Goal: Transaction & Acquisition: Book appointment/travel/reservation

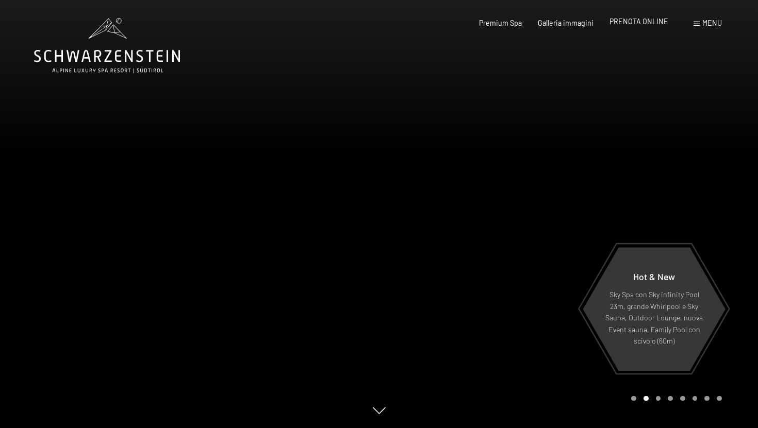
click at [654, 22] on span "PRENOTA ONLINE" at bounding box center [638, 21] width 59 height 9
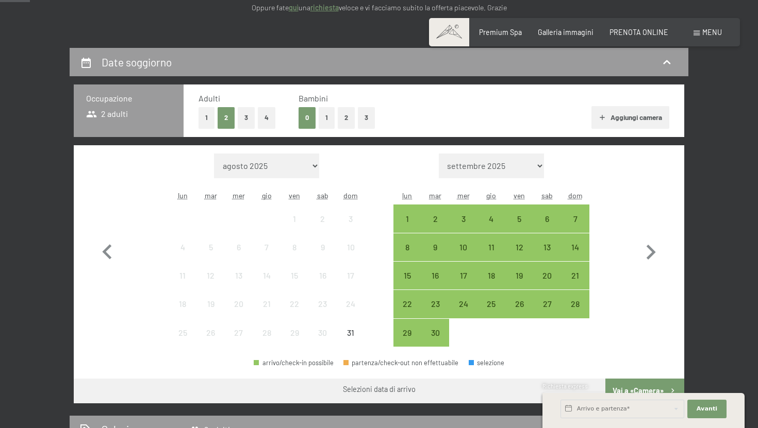
scroll to position [180, 0]
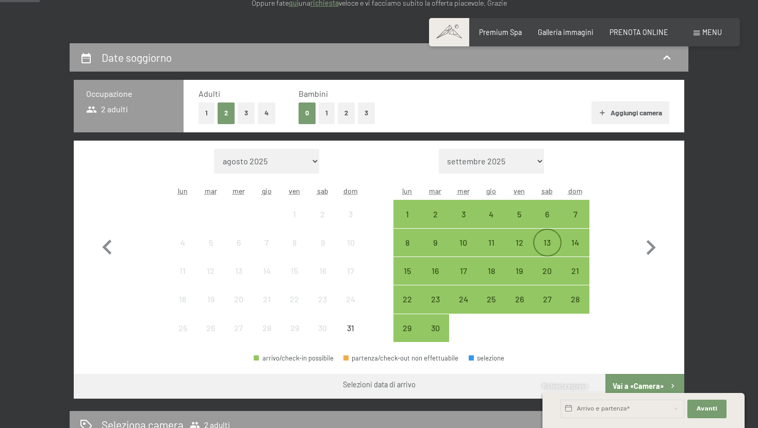
click at [549, 242] on div "13" at bounding box center [547, 252] width 26 height 26
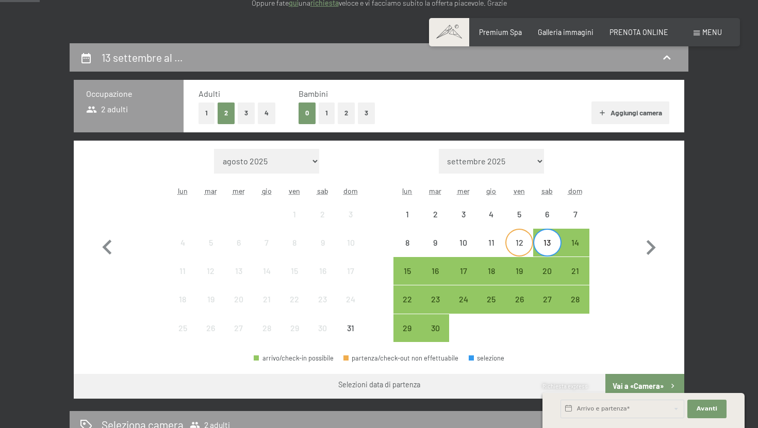
click at [519, 247] on div "12" at bounding box center [519, 252] width 26 height 26
click at [407, 273] on div "15" at bounding box center [407, 280] width 26 height 26
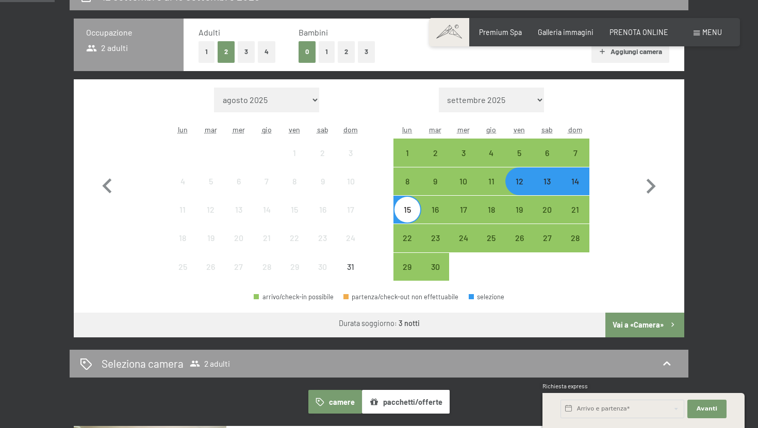
scroll to position [216, 0]
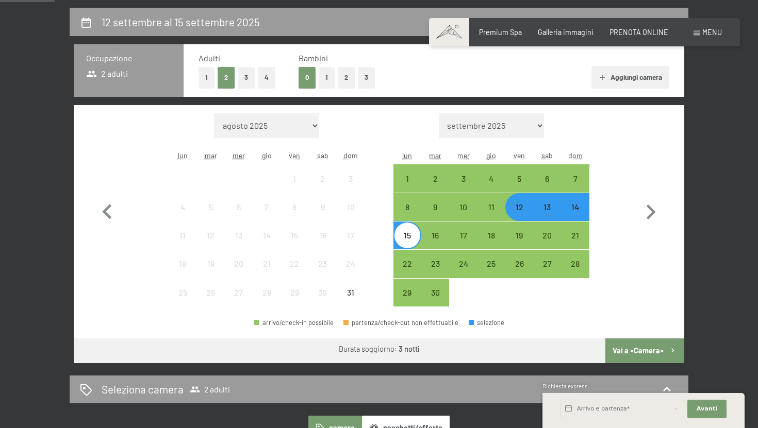
click at [644, 350] on button "Vai a «Camera»" at bounding box center [644, 351] width 79 height 25
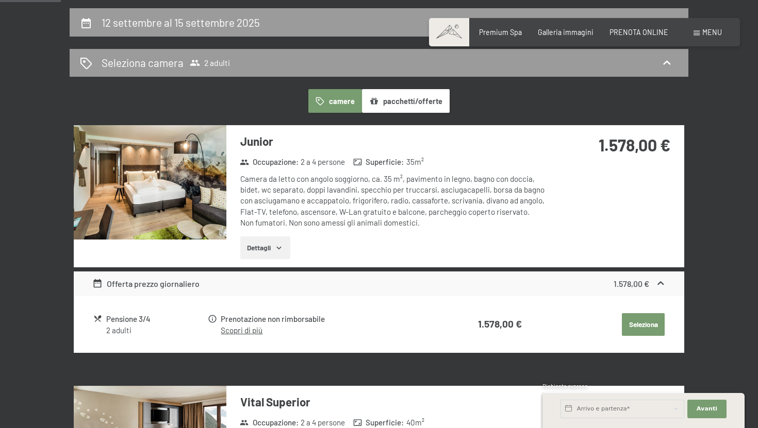
scroll to position [215, 0]
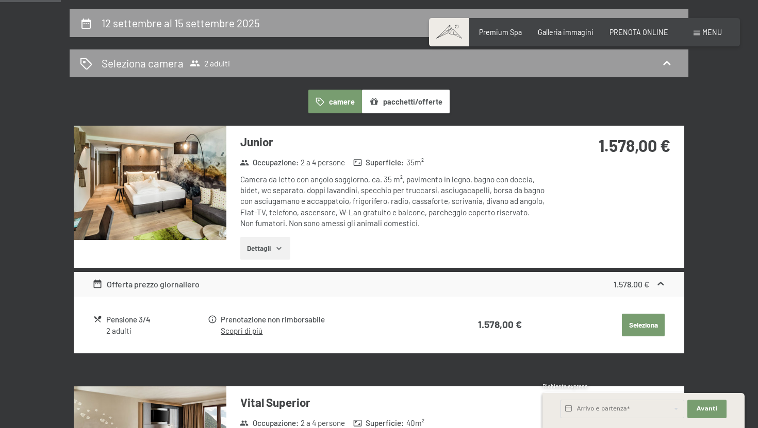
click at [147, 195] on img at bounding box center [150, 183] width 153 height 114
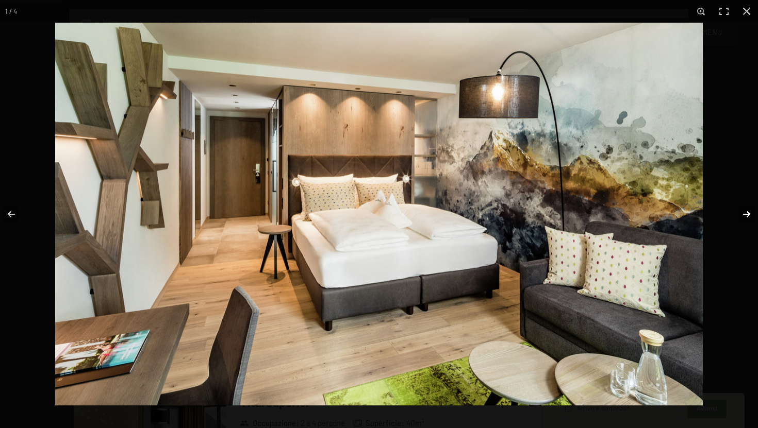
click at [747, 212] on button "button" at bounding box center [740, 215] width 36 height 52
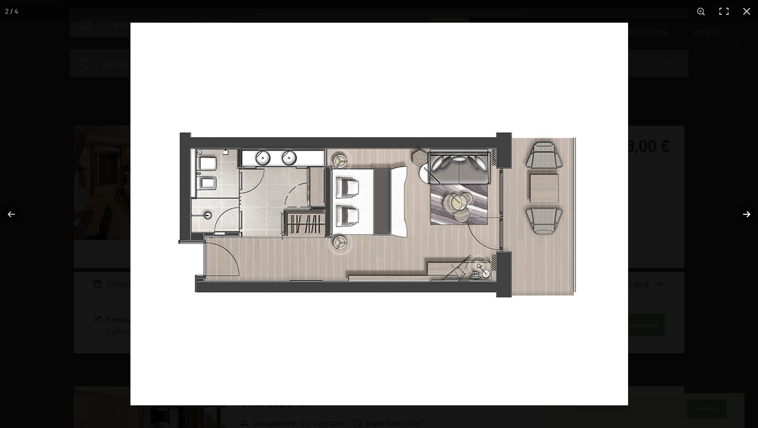
click at [748, 211] on button "button" at bounding box center [740, 215] width 36 height 52
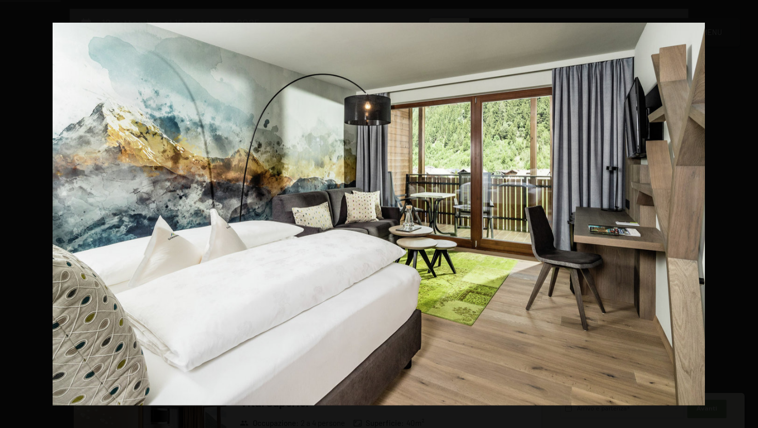
click at [748, 211] on button "button" at bounding box center [740, 215] width 36 height 52
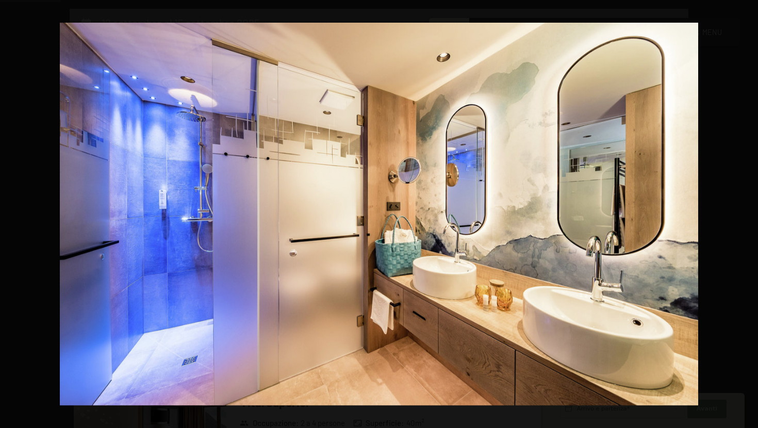
click at [748, 211] on button "button" at bounding box center [740, 215] width 36 height 52
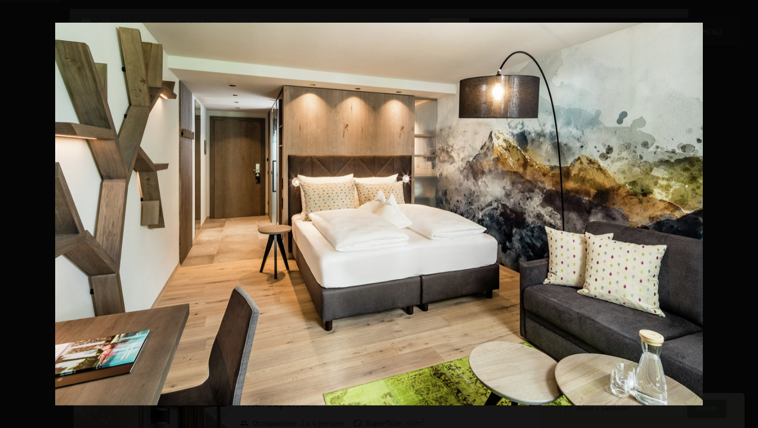
click at [748, 211] on button "button" at bounding box center [740, 215] width 36 height 52
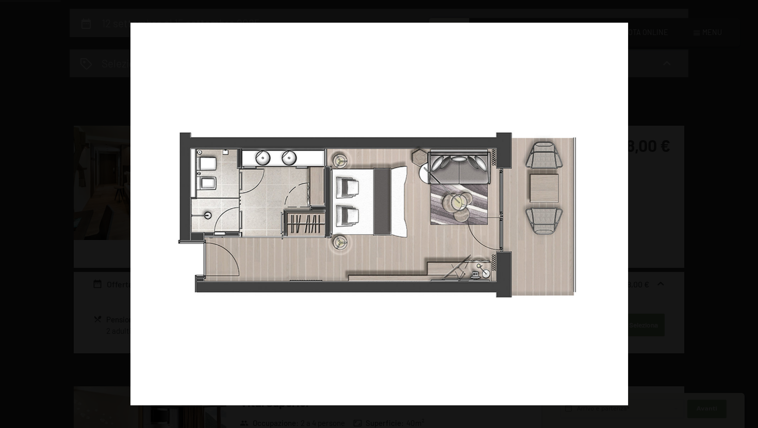
click at [748, 211] on button "button" at bounding box center [740, 215] width 36 height 52
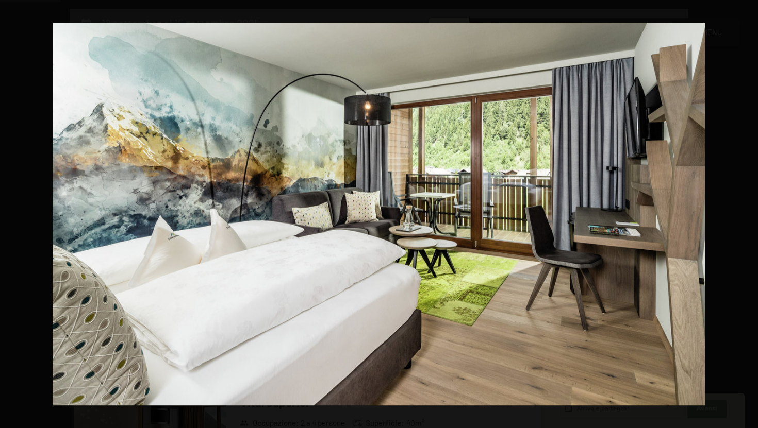
click at [748, 211] on button "button" at bounding box center [740, 215] width 36 height 52
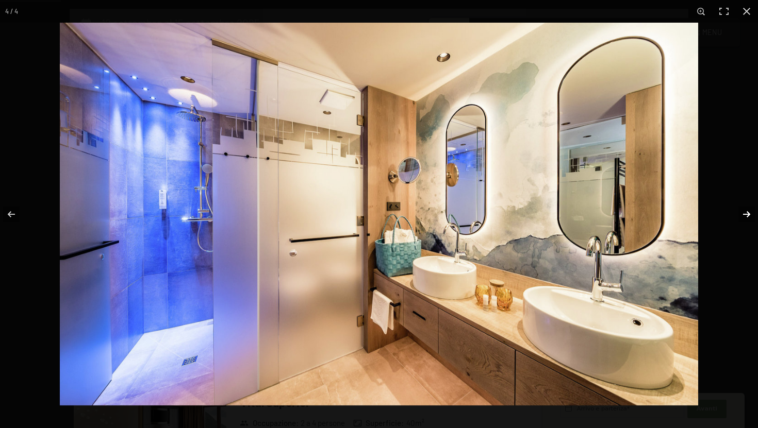
click at [749, 212] on button "button" at bounding box center [740, 215] width 36 height 52
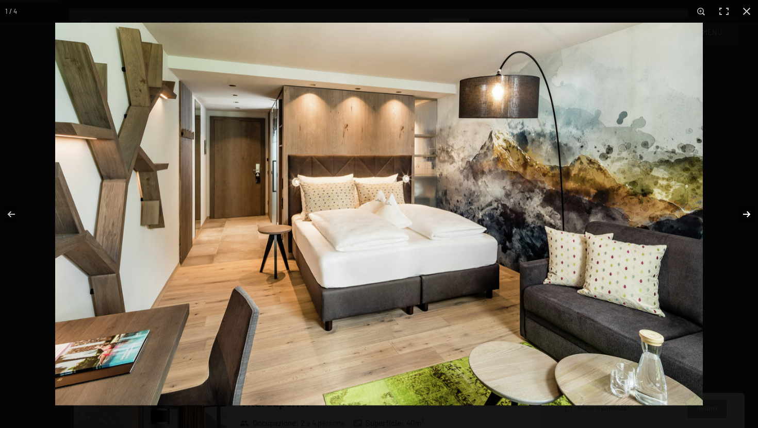
click at [749, 212] on button "button" at bounding box center [740, 215] width 36 height 52
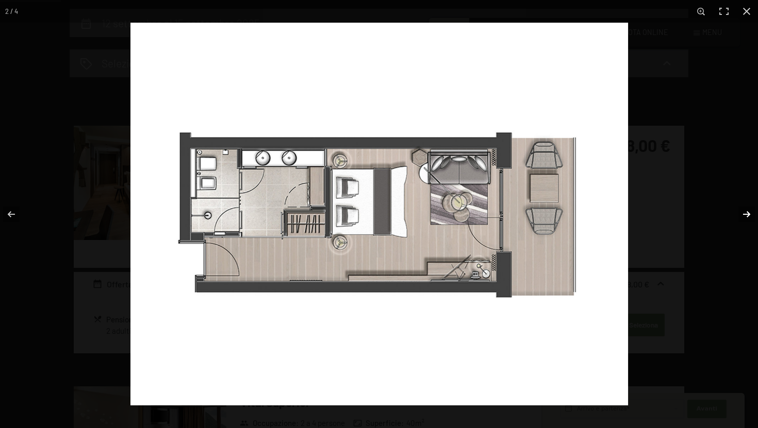
click at [749, 212] on button "button" at bounding box center [740, 215] width 36 height 52
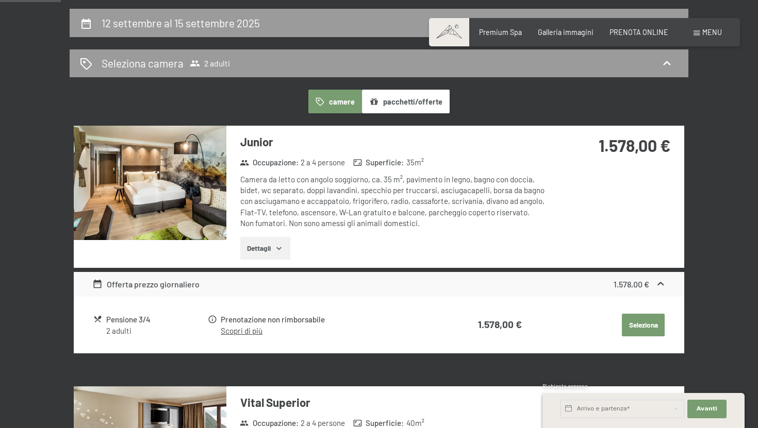
click at [0, 0] on button "button" at bounding box center [0, 0] width 0 height 0
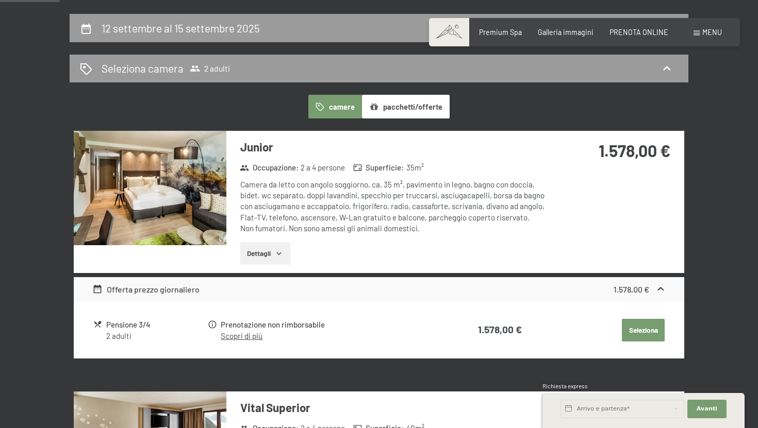
scroll to position [212, 0]
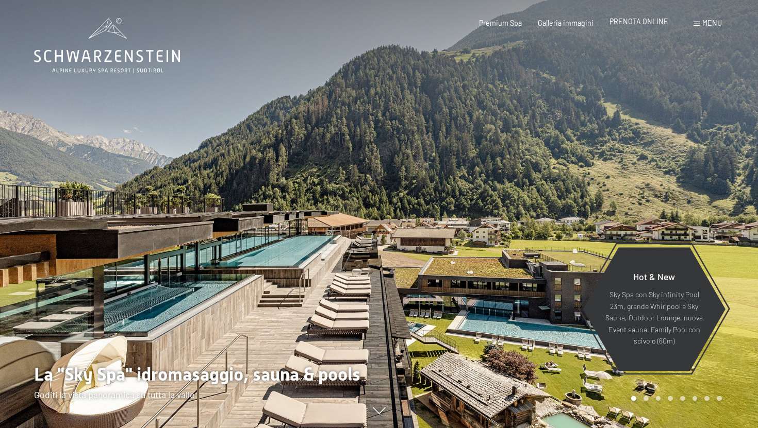
click at [636, 21] on span "PRENOTA ONLINE" at bounding box center [638, 21] width 59 height 9
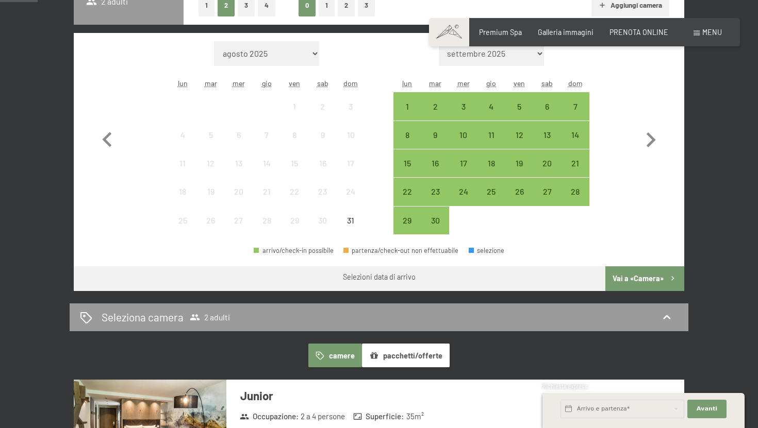
scroll to position [307, 0]
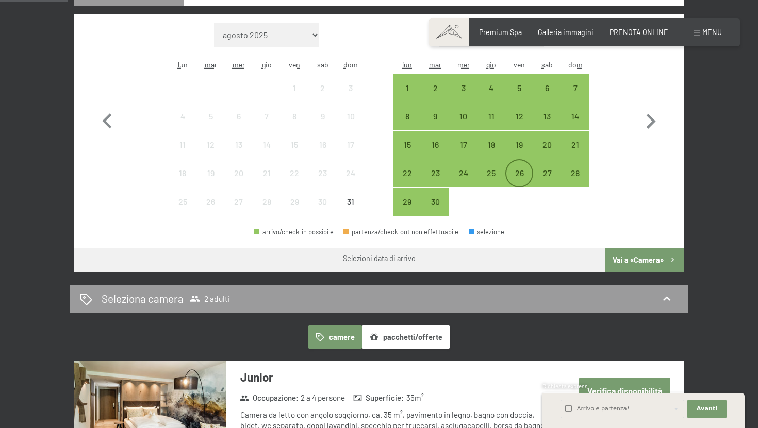
click at [518, 174] on div "26" at bounding box center [519, 182] width 26 height 26
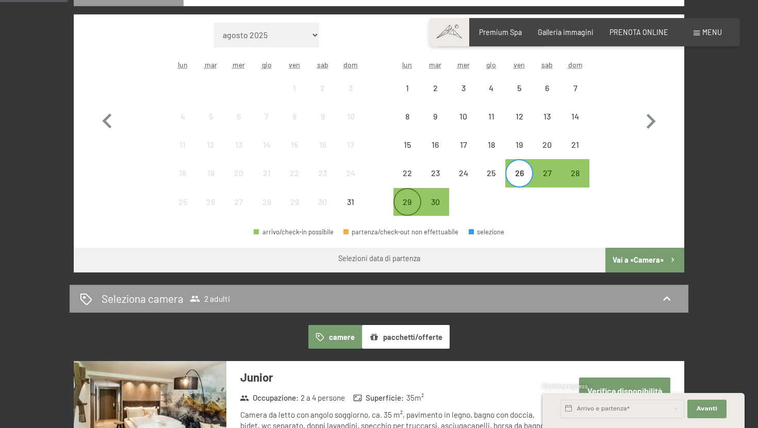
click at [405, 202] on div "29" at bounding box center [407, 211] width 26 height 26
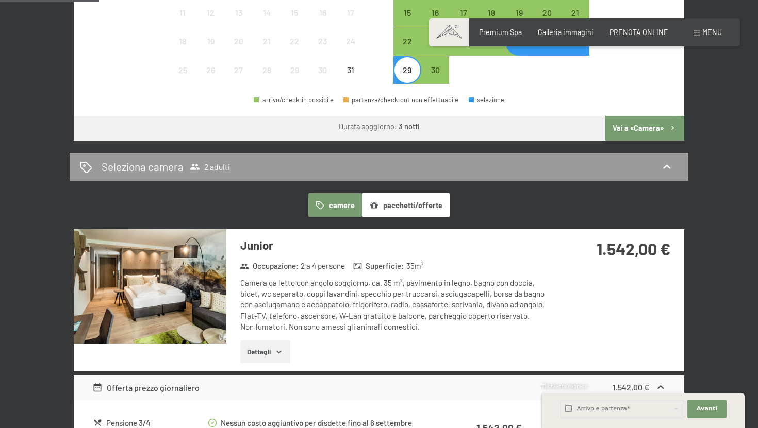
scroll to position [508, 0]
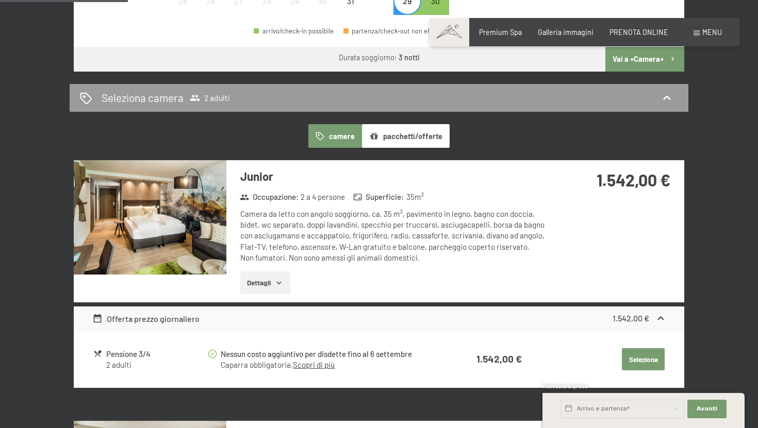
click at [260, 289] on button "Dettagli" at bounding box center [265, 283] width 50 height 23
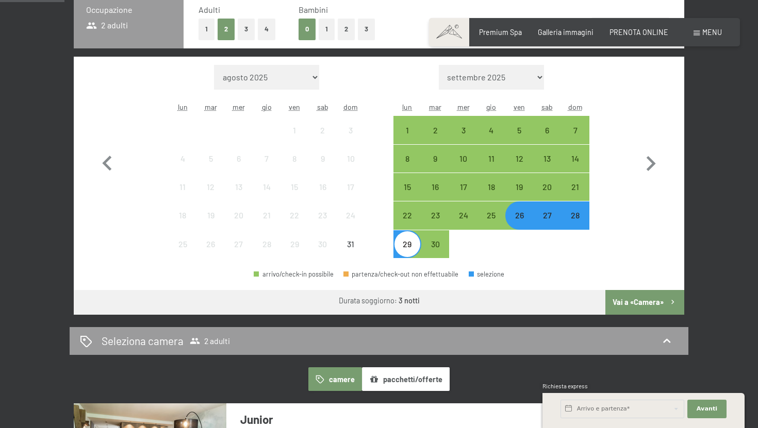
scroll to position [266, 0]
